Goal: Navigation & Orientation: Find specific page/section

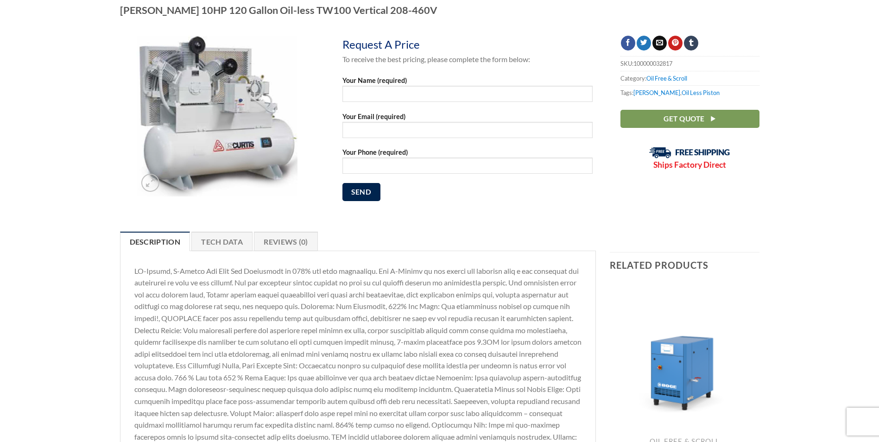
scroll to position [93, 0]
click at [235, 244] on link "Tech Data" at bounding box center [221, 241] width 61 height 19
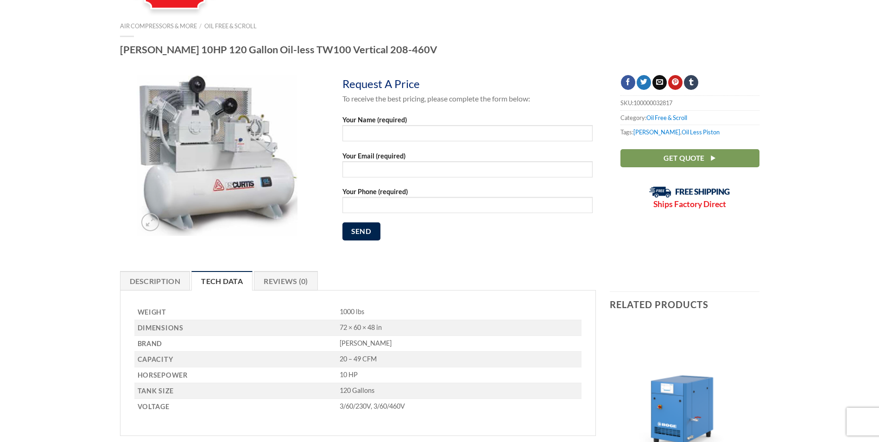
scroll to position [0, 0]
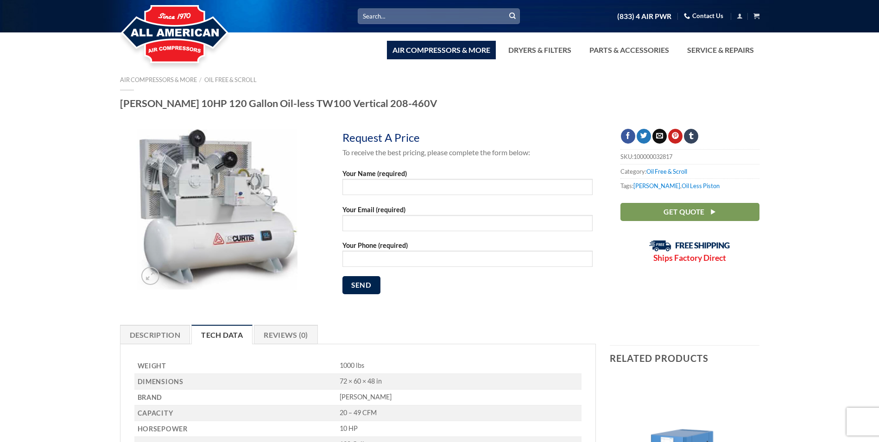
click at [464, 57] on link "Air Compressors & More" at bounding box center [441, 50] width 109 height 19
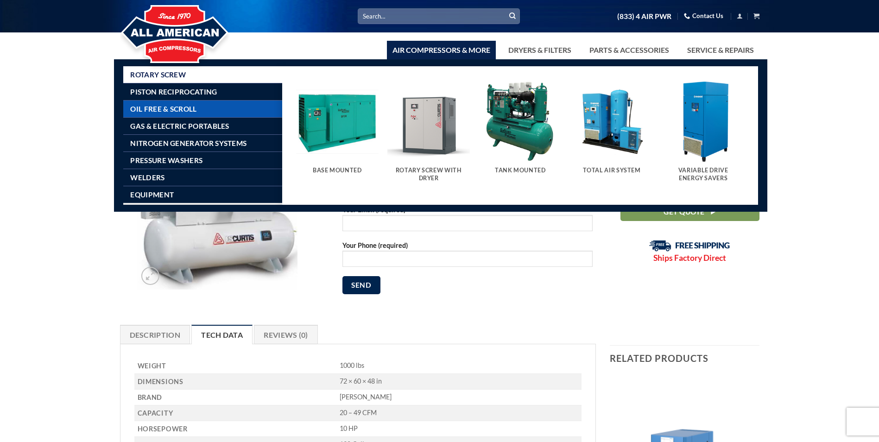
click at [208, 108] on link "Oil Free & Scroll" at bounding box center [206, 109] width 152 height 17
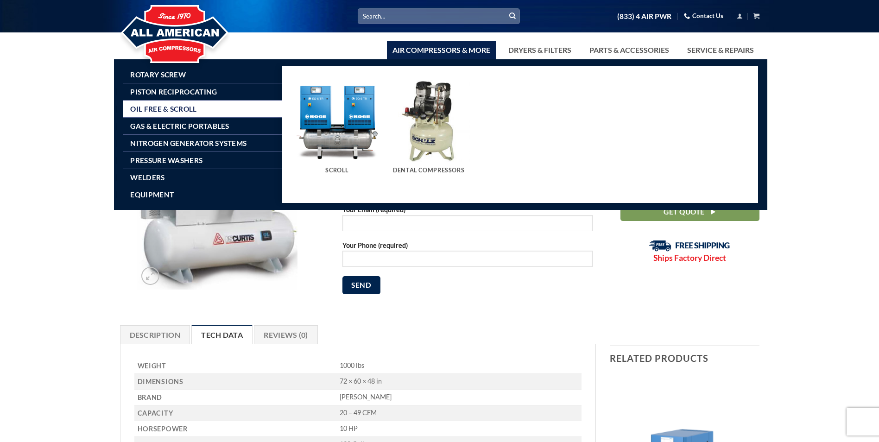
click at [341, 129] on img "Visit product category Scroll" at bounding box center [337, 121] width 83 height 83
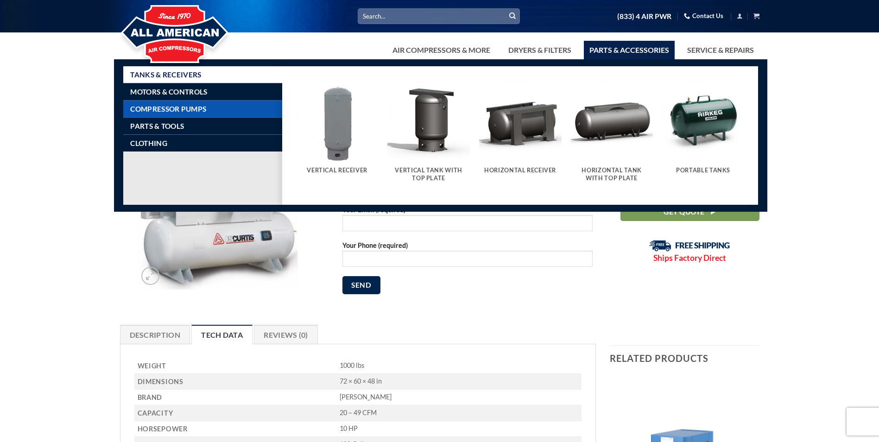
click at [205, 107] on span "Compressor Pumps" at bounding box center [168, 108] width 76 height 7
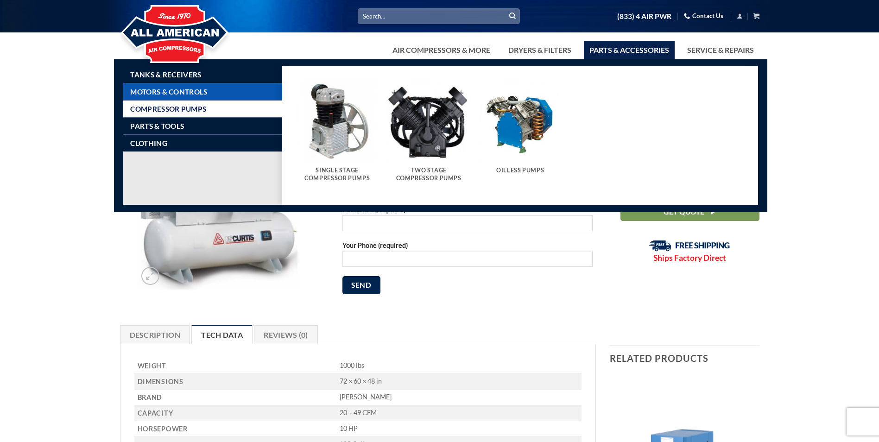
click at [213, 95] on link "Motors & Controls" at bounding box center [206, 91] width 152 height 17
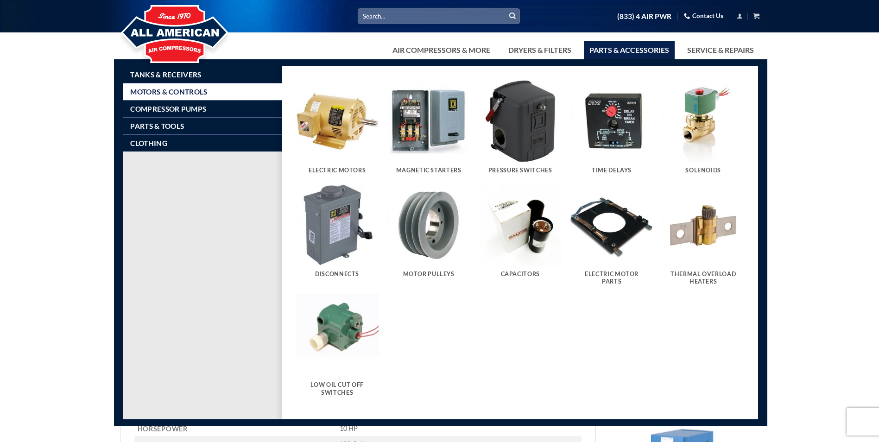
click at [219, 89] on link "Motors & Controls" at bounding box center [206, 91] width 152 height 17
click at [216, 83] on li "Motors & Controls" at bounding box center [202, 91] width 159 height 17
click at [217, 79] on link "Tanks & Receivers" at bounding box center [206, 74] width 152 height 17
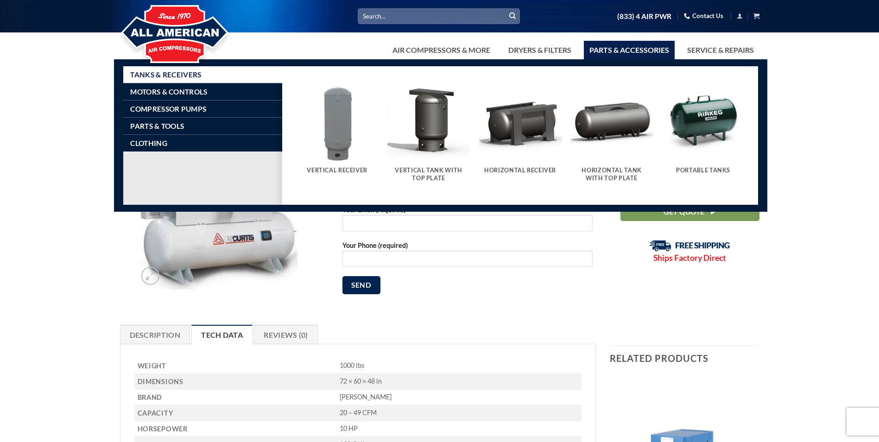
click at [513, 121] on img "Visit product category Horizontal Receiver" at bounding box center [520, 121] width 83 height 83
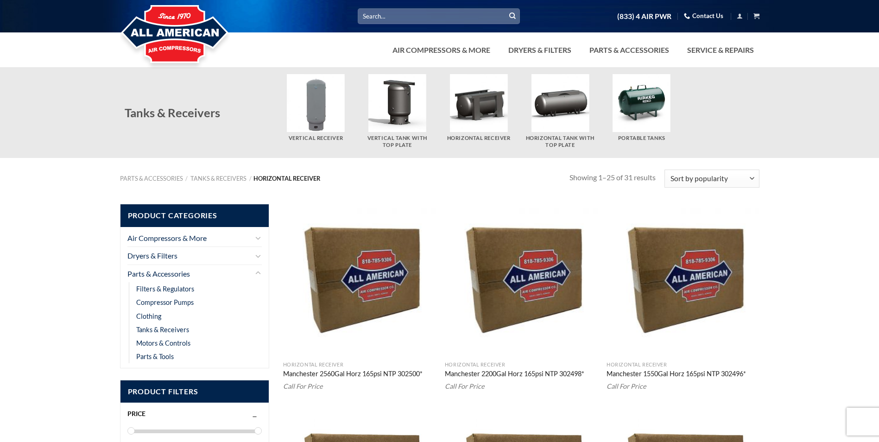
drag, startPoint x: 495, startPoint y: 127, endPoint x: 400, endPoint y: 182, distance: 109.5
click at [400, 182] on nav "Parts & Accessories / Tanks & Receivers / Horizontal Receiver" at bounding box center [345, 178] width 450 height 7
